Goal: Complete application form

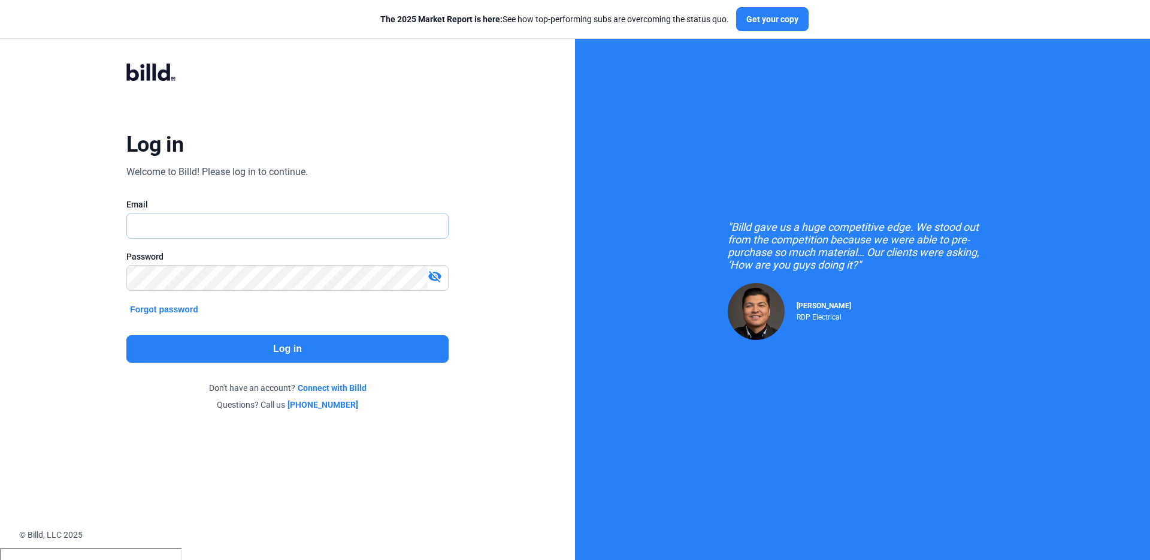
type input "[PERSON_NAME][EMAIL_ADDRESS][DOMAIN_NAME]"
click at [277, 339] on button "Log in" at bounding box center [287, 349] width 322 height 28
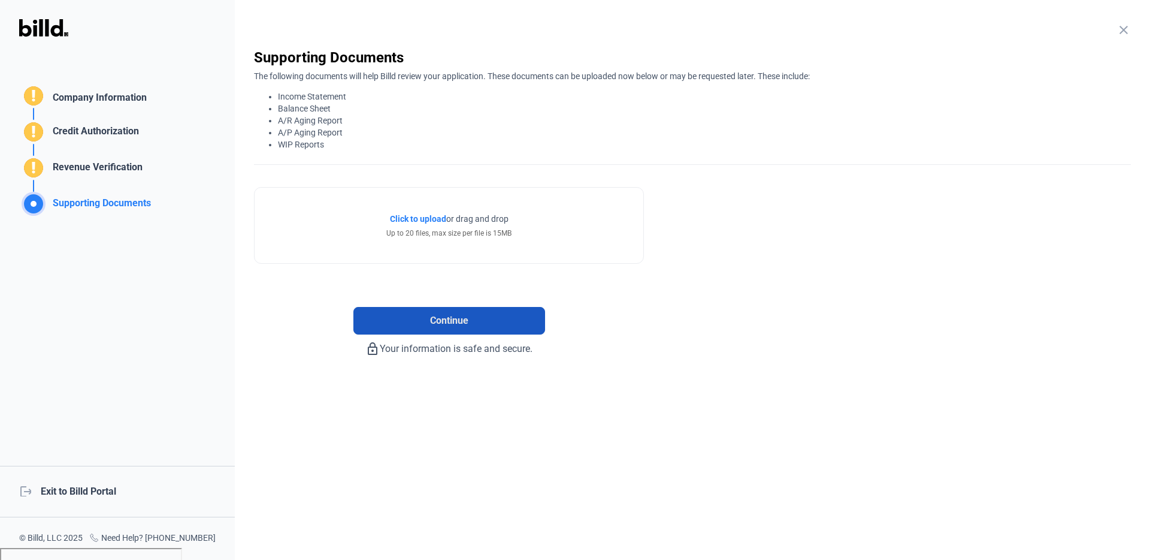
click at [422, 318] on button "Continue" at bounding box center [449, 321] width 192 height 28
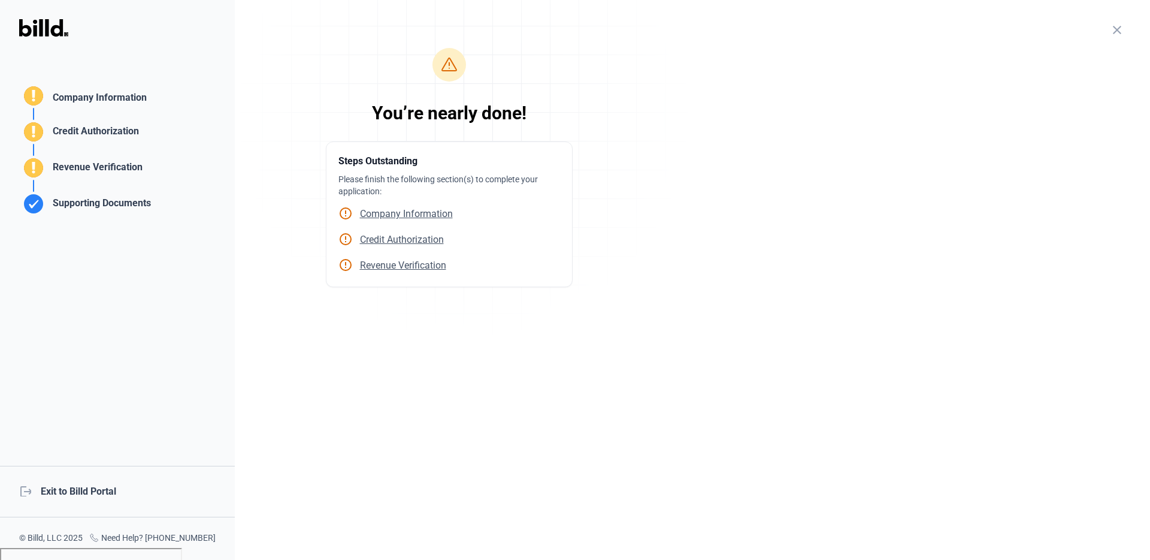
click at [83, 488] on div "logout Exit to Billd Portal" at bounding box center [117, 491] width 235 height 52
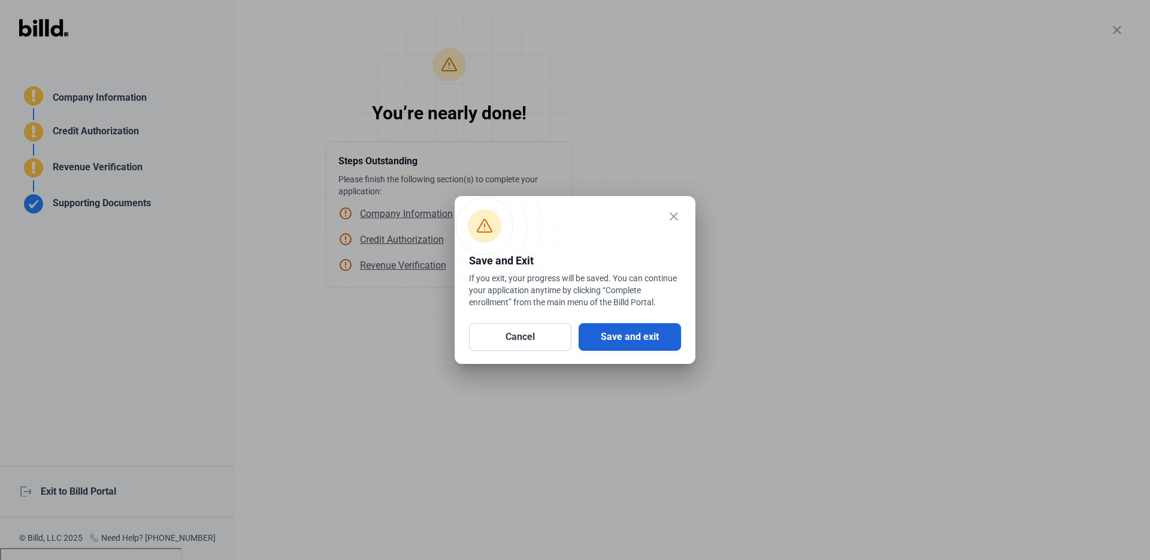
click at [616, 332] on button "Save and exit" at bounding box center [630, 337] width 102 height 28
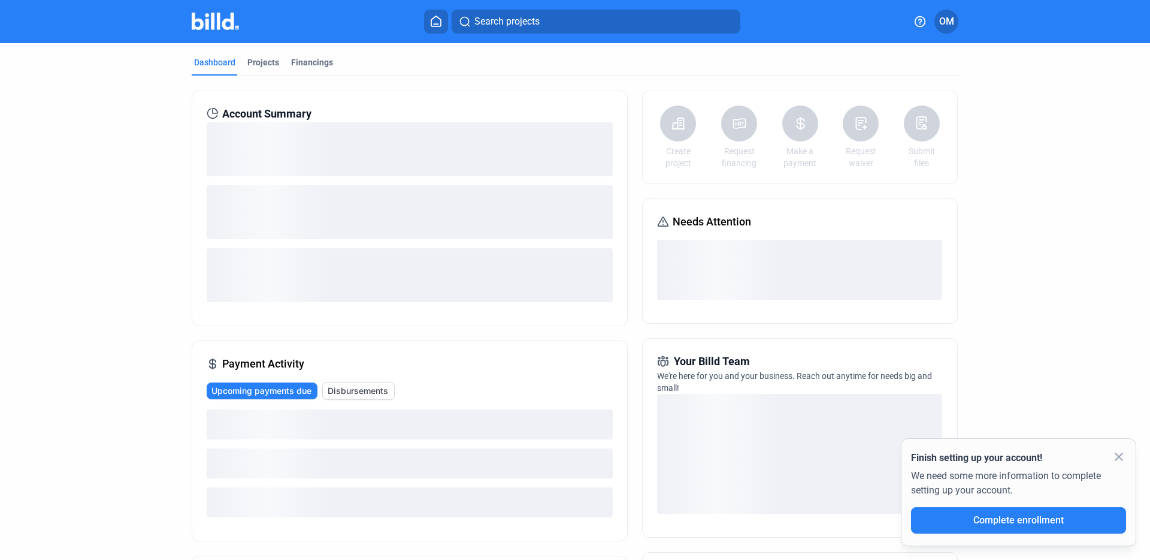
click at [284, 289] on div "loading" at bounding box center [410, 275] width 406 height 54
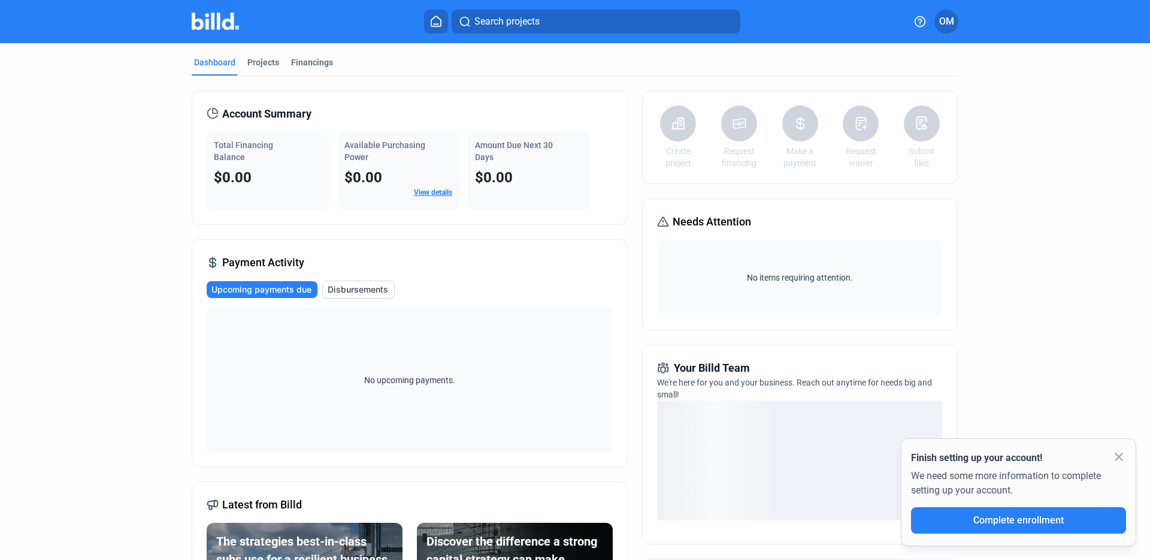
click at [182, 129] on div "Dashboard Projects Financings Account Summary Total Financing Balance $0.00 Ava…" at bounding box center [575, 420] width 815 height 755
